Goal: Find specific page/section: Find specific page/section

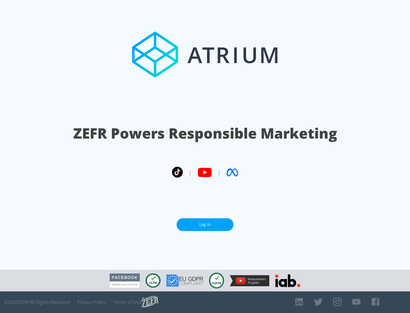
click at [205, 222] on link "Log In" at bounding box center [204, 224] width 57 height 13
